Goal: Task Accomplishment & Management: Use online tool/utility

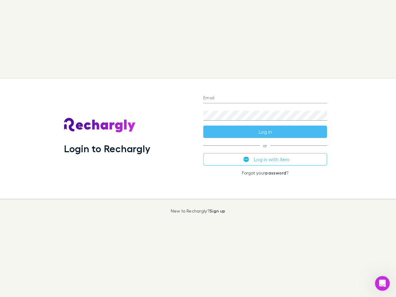
click at [198, 149] on div "Login to Rechargly" at bounding box center [128, 139] width 139 height 120
click at [265, 98] on input "Email" at bounding box center [265, 99] width 124 height 10
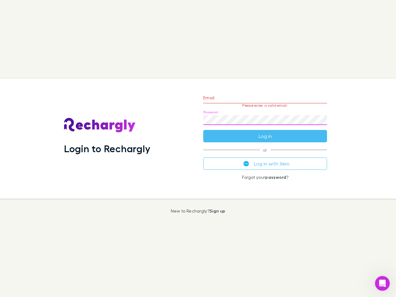
click at [265, 132] on form "Email Please enter a valid email. Password Log in" at bounding box center [265, 116] width 124 height 54
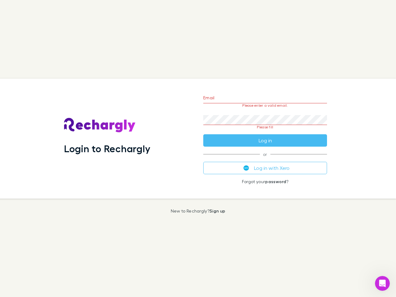
click at [265, 160] on div "Email Please enter a valid email. Password Please fill Log in or Log in with Xe…" at bounding box center [266, 139] width 134 height 120
